Goal: Transaction & Acquisition: Book appointment/travel/reservation

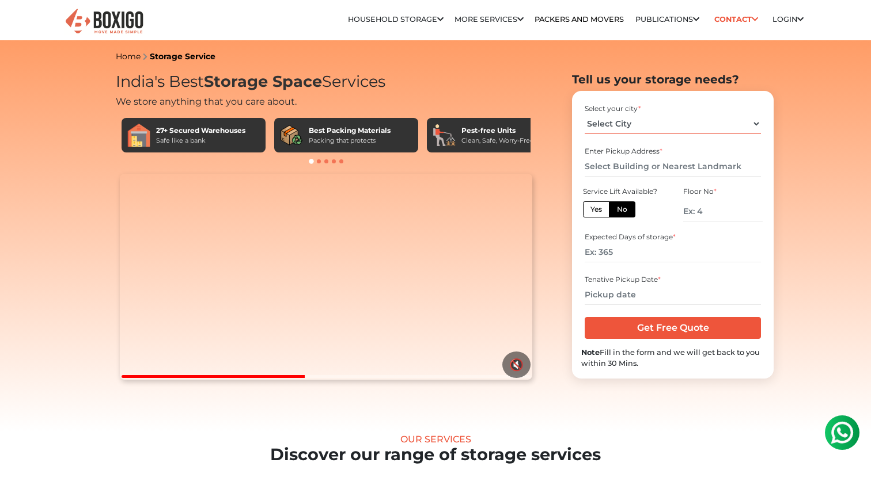
click at [642, 123] on select "Select City Bangalore Bengaluru Bhopal Bhubaneswar Chennai Coimbatore Cuttack D…" at bounding box center [672, 124] width 176 height 20
select select "[GEOGRAPHIC_DATA]"
click at [584, 114] on select "Select City Bangalore Bengaluru Bhopal Bhubaneswar Chennai Coimbatore Cuttack D…" at bounding box center [672, 124] width 176 height 20
click at [614, 169] on input "text" at bounding box center [672, 167] width 176 height 20
click at [534, 17] on link "Packers and Movers" at bounding box center [578, 19] width 89 height 9
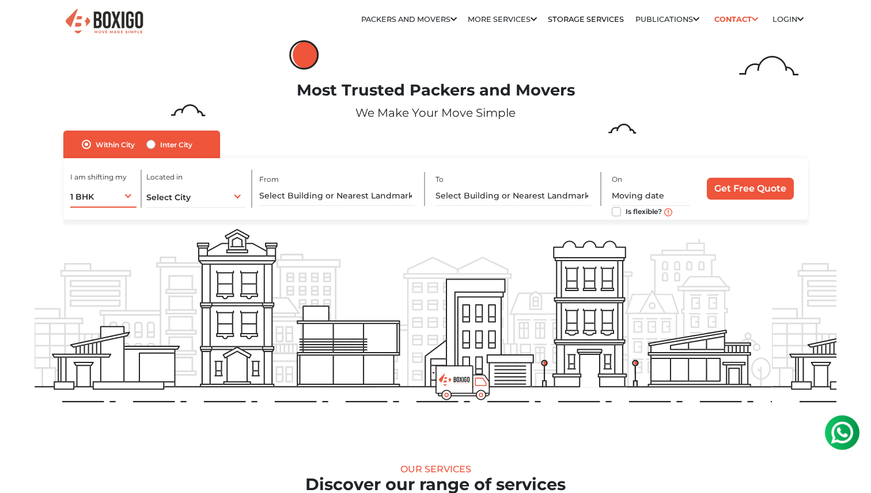
click at [108, 191] on div "1 BHK 1 BHK 2 BHK 3 BHK 3 + BHK FEW ITEMS" at bounding box center [103, 196] width 66 height 24
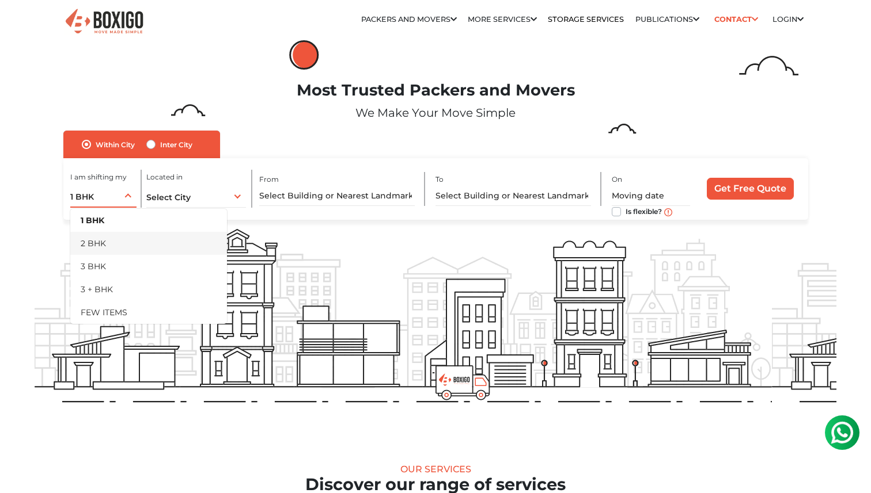
click at [98, 246] on li "2 BHK" at bounding box center [148, 243] width 157 height 23
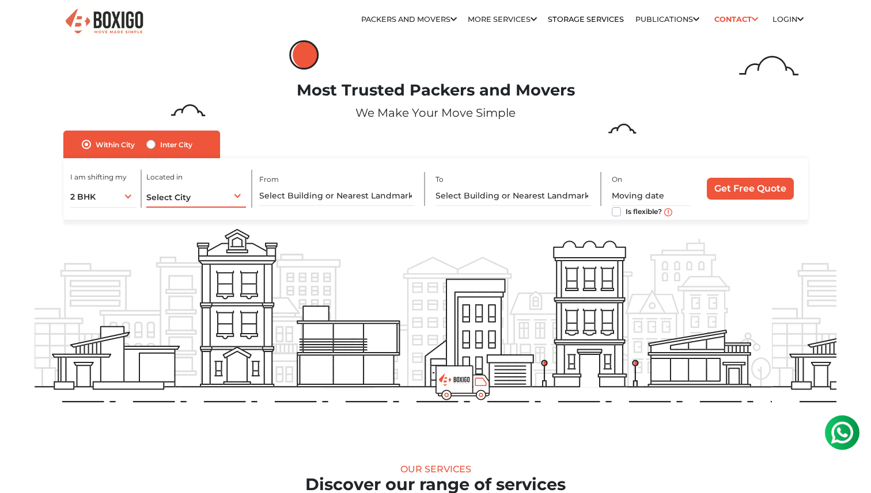
click at [172, 199] on span "Select City" at bounding box center [168, 197] width 44 height 10
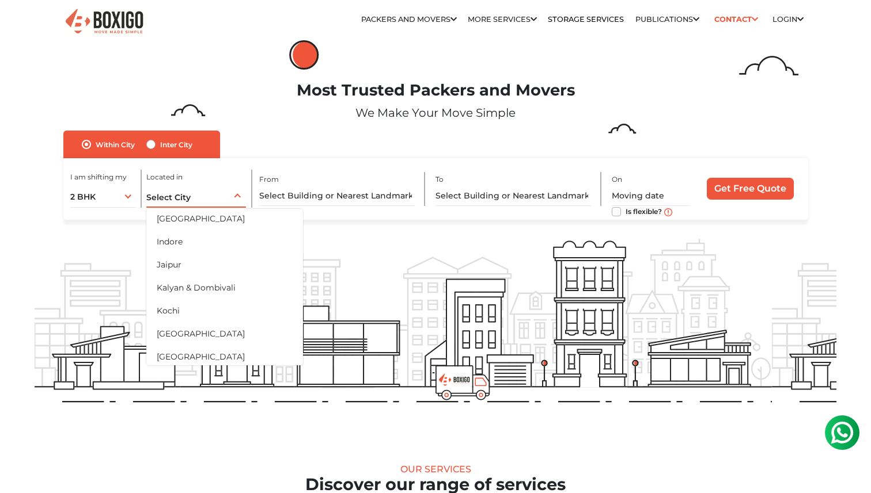
scroll to position [673, 0]
click at [185, 333] on li "[GEOGRAPHIC_DATA]" at bounding box center [224, 331] width 157 height 23
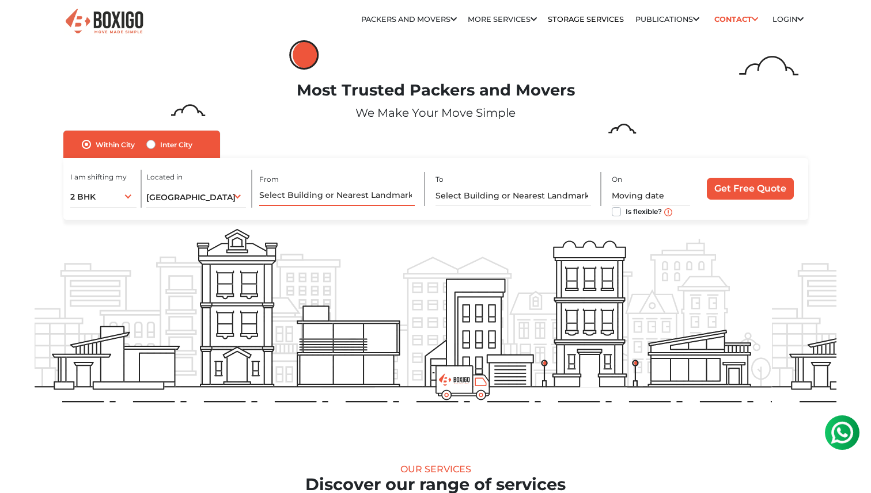
click at [336, 189] on input "text" at bounding box center [336, 196] width 155 height 20
click at [92, 198] on span "2 BHK" at bounding box center [82, 197] width 25 height 10
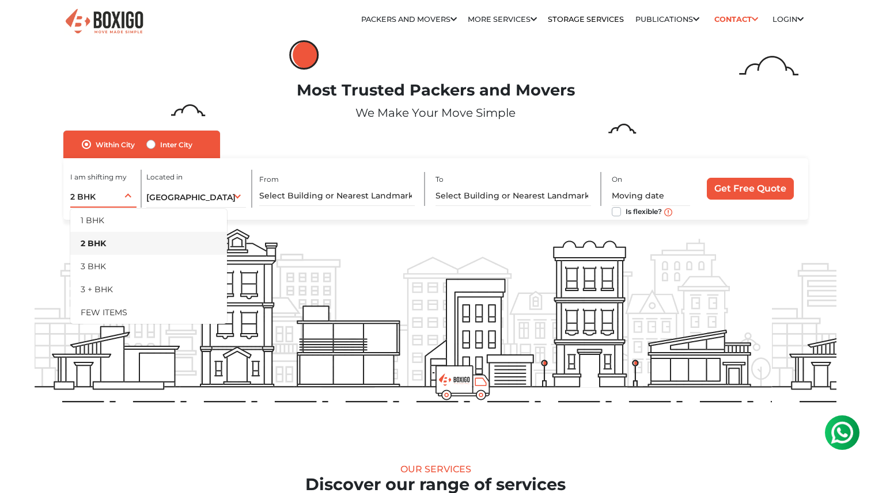
click at [92, 198] on span "2 BHK" at bounding box center [82, 197] width 25 height 10
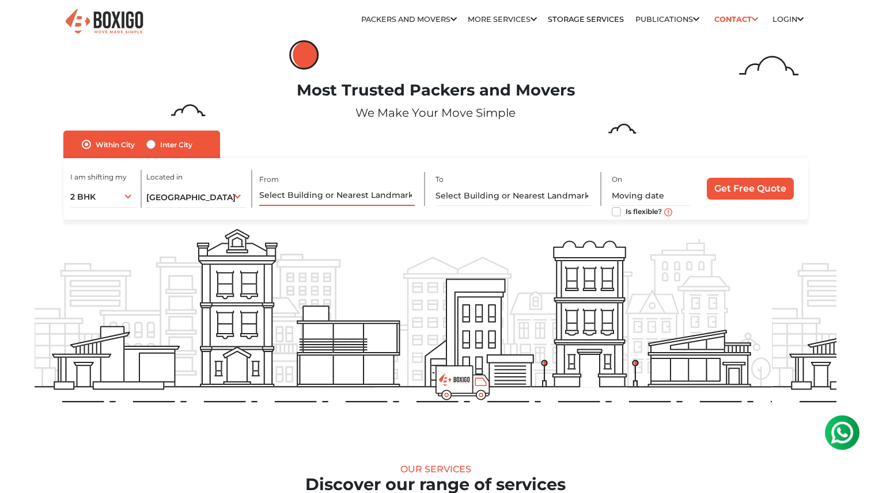
click at [309, 194] on input "text" at bounding box center [336, 196] width 155 height 20
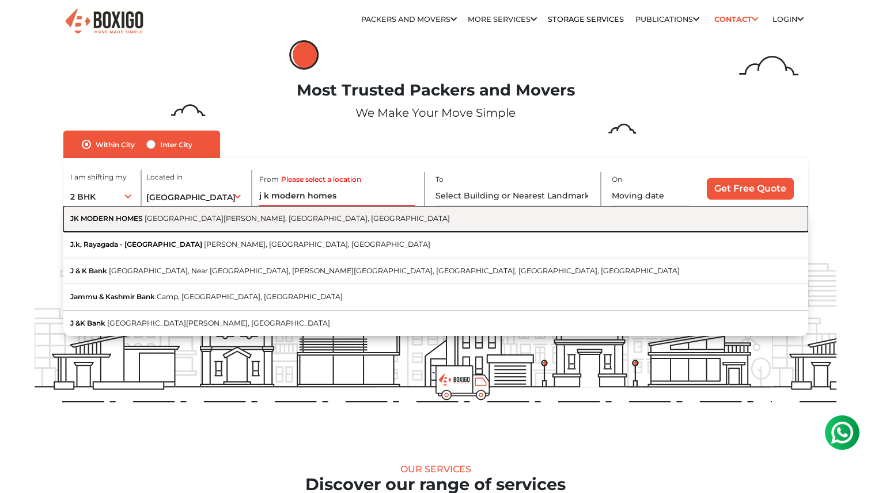
click at [291, 218] on span "Nowroji Road, Krishna Nagar, Maharani Peta, Visakhapatnam, Andhra Pradesh" at bounding box center [297, 218] width 305 height 9
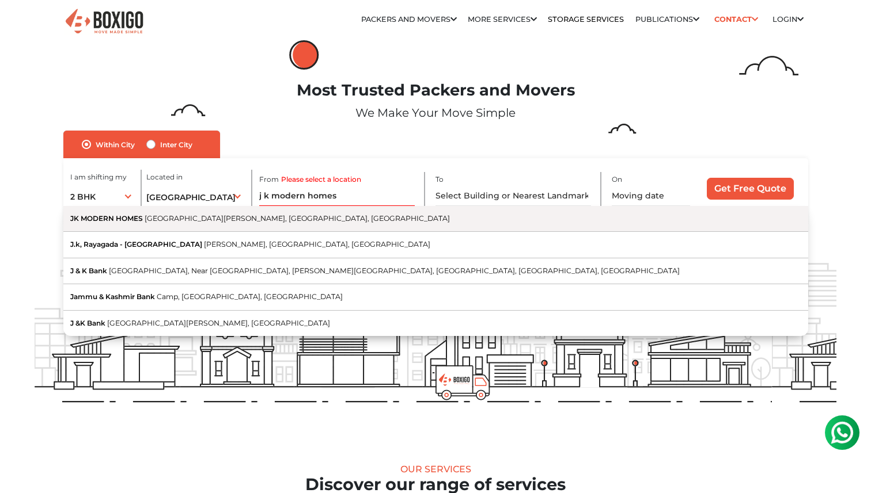
type input "JK MODERN HOMES, Nowroji Road, Krishna Nagar, Maharani Peta, Visakhapatnam, And…"
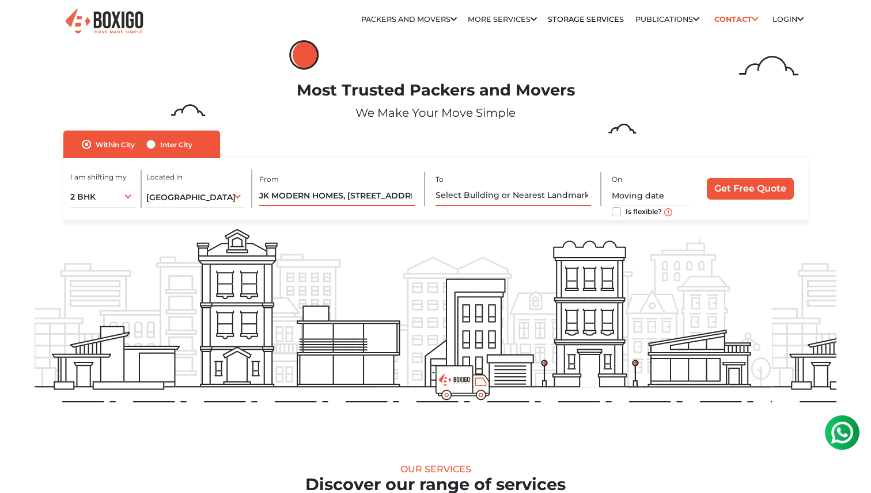
click at [499, 192] on input "text" at bounding box center [512, 196] width 155 height 20
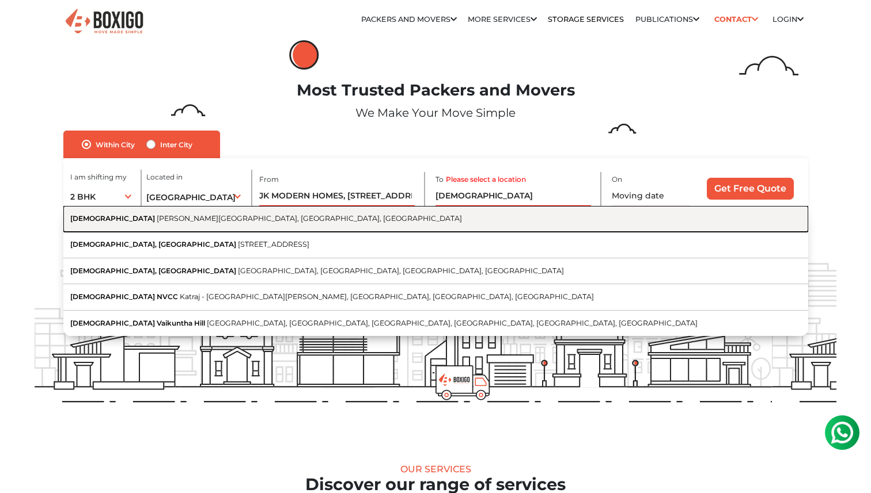
click at [460, 227] on button "ISKCON Temple Hare Krishna Land, Beach Road, Sagar Nagar, Rushikonda, Andhra Pr…" at bounding box center [435, 219] width 745 height 26
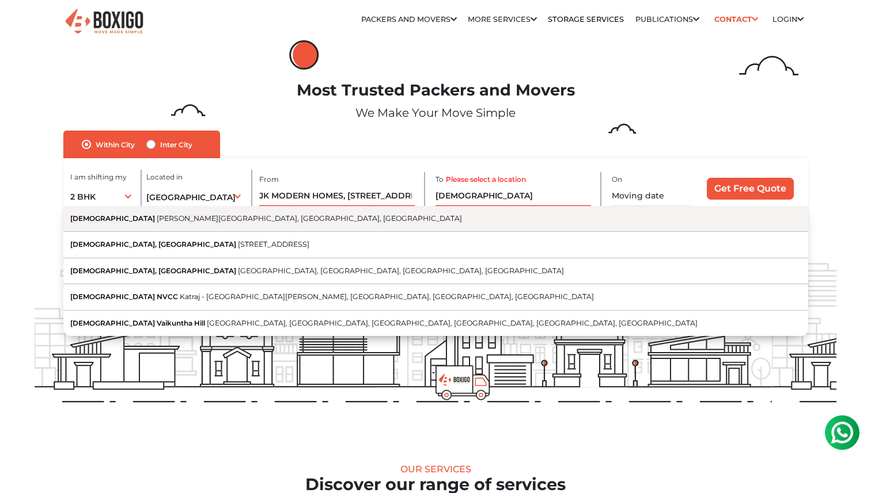
type input "ISKCON Temple, Hare Krishna Land, Beach Road, Sagar Nagar, Rushikonda, Andhra P…"
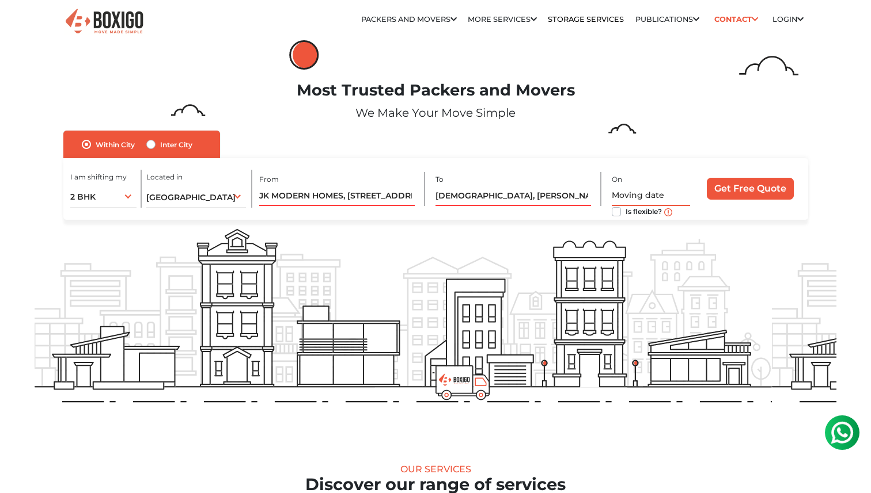
click at [651, 188] on input "text" at bounding box center [651, 196] width 78 height 20
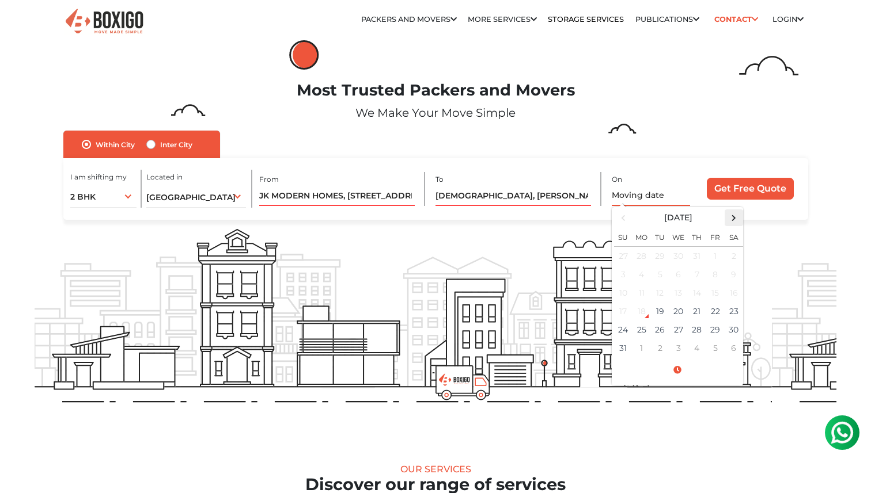
click at [730, 215] on span at bounding box center [734, 218] width 16 height 16
click at [677, 254] on td "3" at bounding box center [678, 255] width 18 height 19
type input "09/03/2025 12:00 AM"
click at [586, 217] on div "I am shifting my 1 BHK 2 BHK 3 BHK 3 + BHK FEW ITEMS 2 BHK 1 BHK 2 BHK 3 BHK 3 …" at bounding box center [435, 189] width 745 height 62
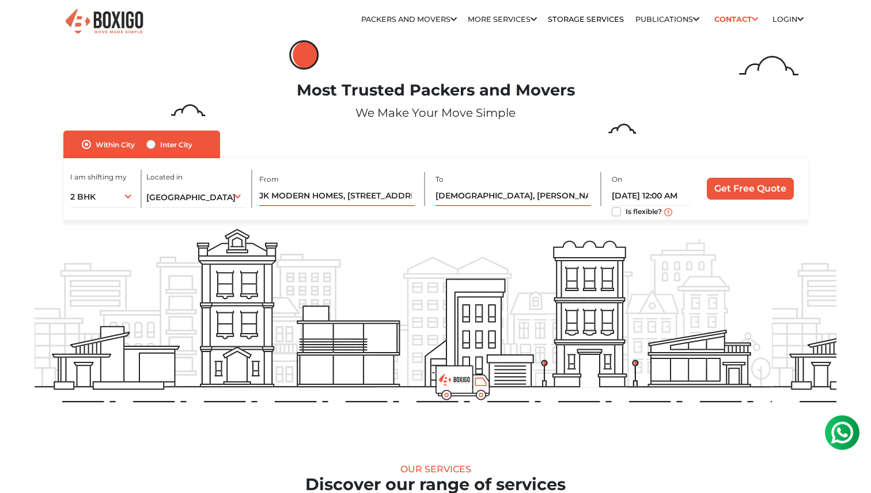
click at [625, 211] on label "Is flexible?" at bounding box center [643, 211] width 36 height 12
click at [616, 211] on input "Is flexible?" at bounding box center [616, 211] width 9 height 12
checkbox input "true"
click at [746, 185] on input "Get Free Quote" at bounding box center [750, 189] width 87 height 22
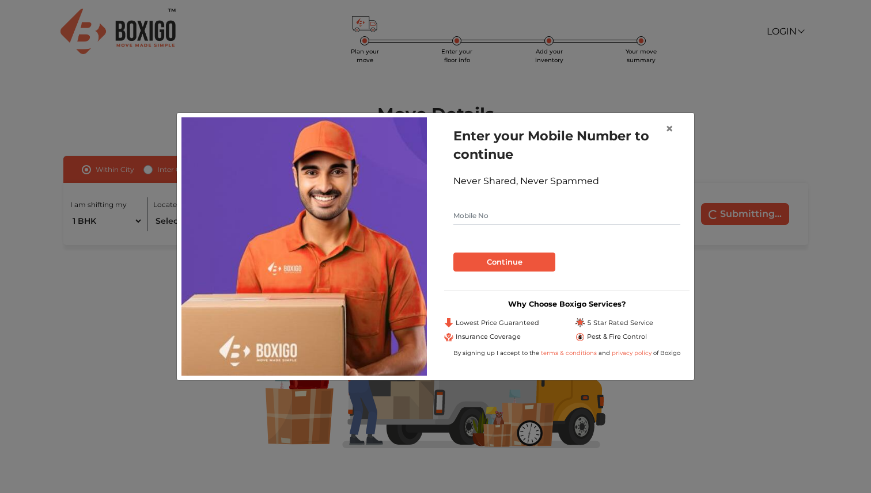
click at [525, 222] on input "text" at bounding box center [566, 216] width 227 height 18
type input "8978794621"
click at [518, 264] on button "Continue" at bounding box center [504, 263] width 102 height 20
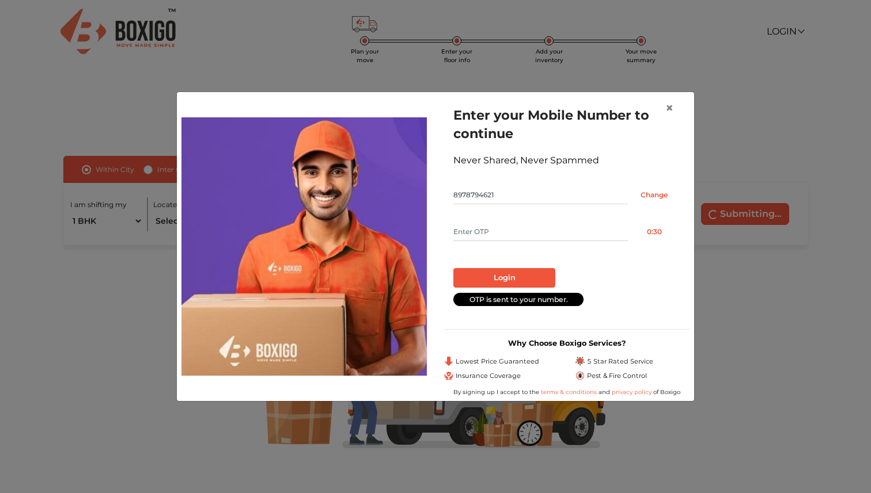
click at [514, 223] on input "text" at bounding box center [540, 232] width 174 height 18
type input "5483"
click at [507, 273] on button "Login" at bounding box center [504, 278] width 102 height 20
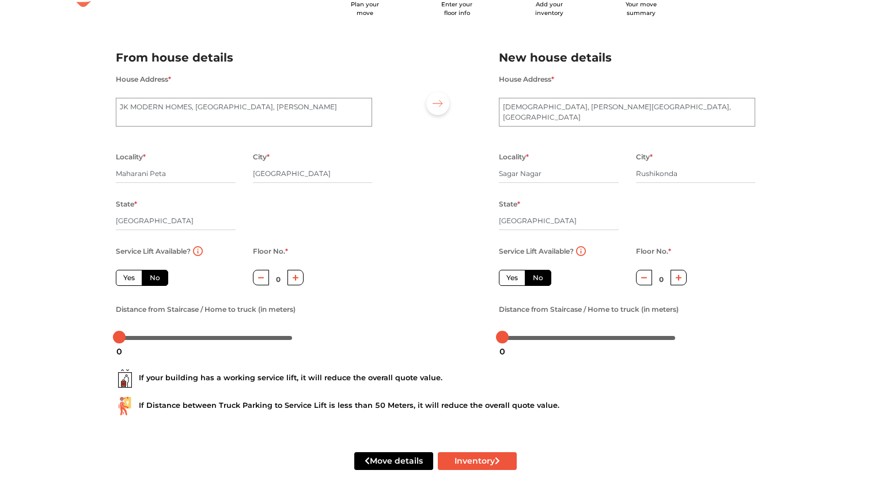
scroll to position [54, 0]
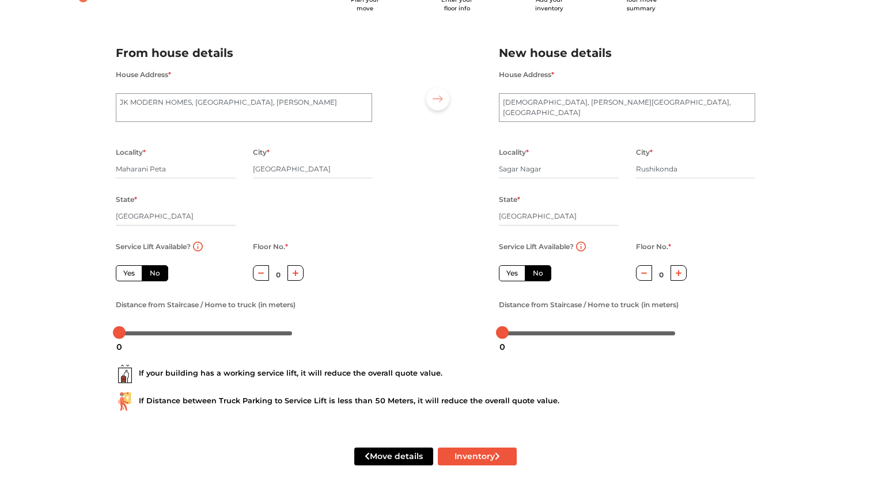
click at [678, 272] on icon "button" at bounding box center [678, 273] width 6 height 6
type input "3"
click at [464, 461] on button "Inventory" at bounding box center [477, 457] width 79 height 18
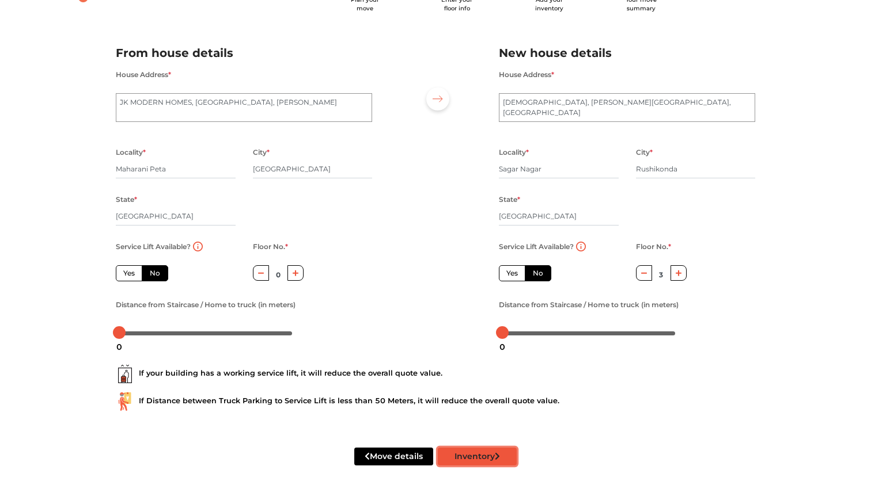
radio input "true"
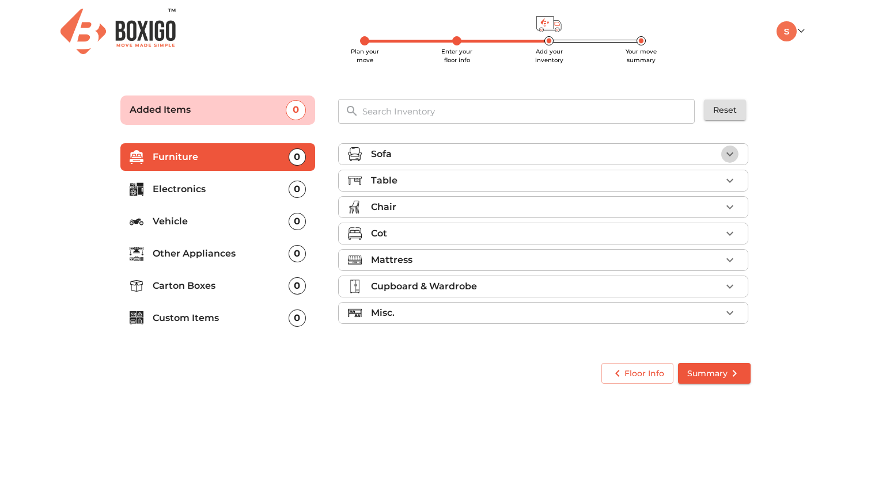
click at [733, 149] on icon "button" at bounding box center [730, 154] width 14 height 14
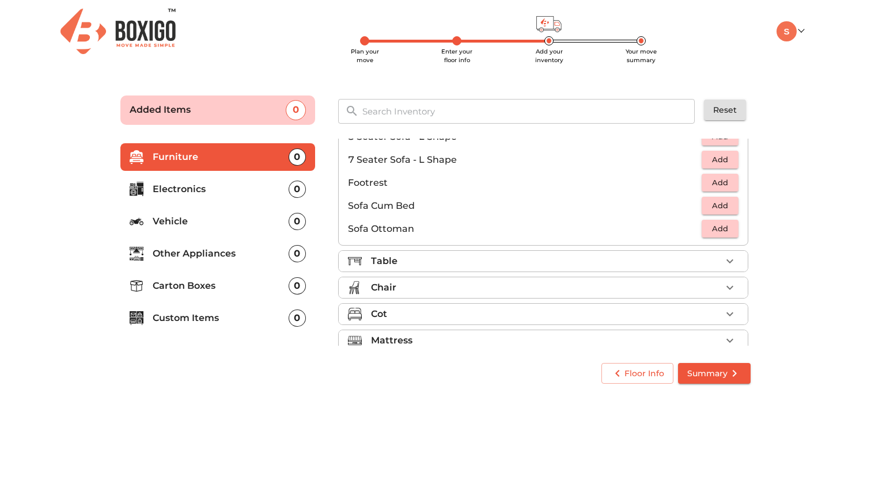
scroll to position [276, 0]
click at [555, 256] on div "Table" at bounding box center [546, 260] width 350 height 14
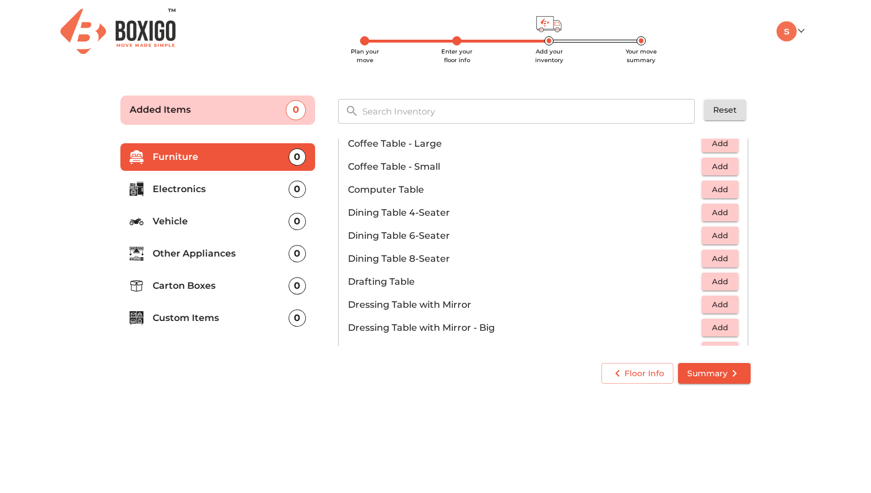
scroll to position [174, 0]
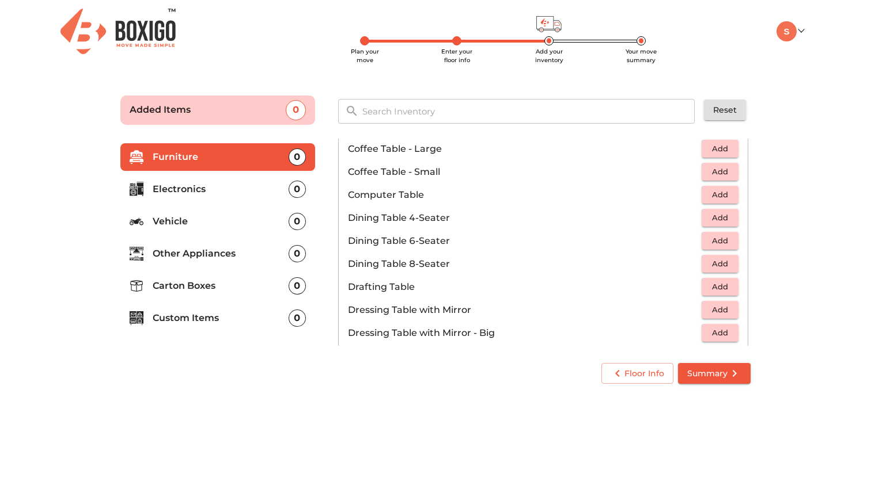
click at [712, 240] on span "Add" at bounding box center [719, 240] width 25 height 13
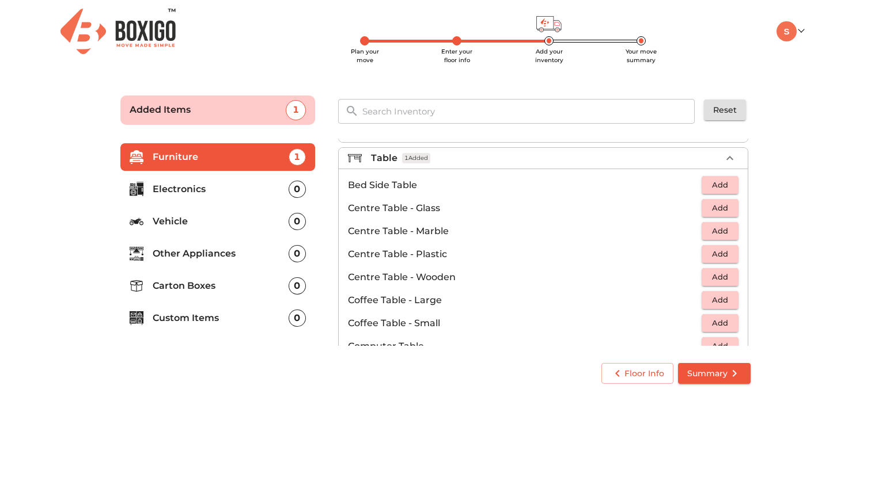
scroll to position [9, 0]
